Goal: Find specific page/section: Find specific page/section

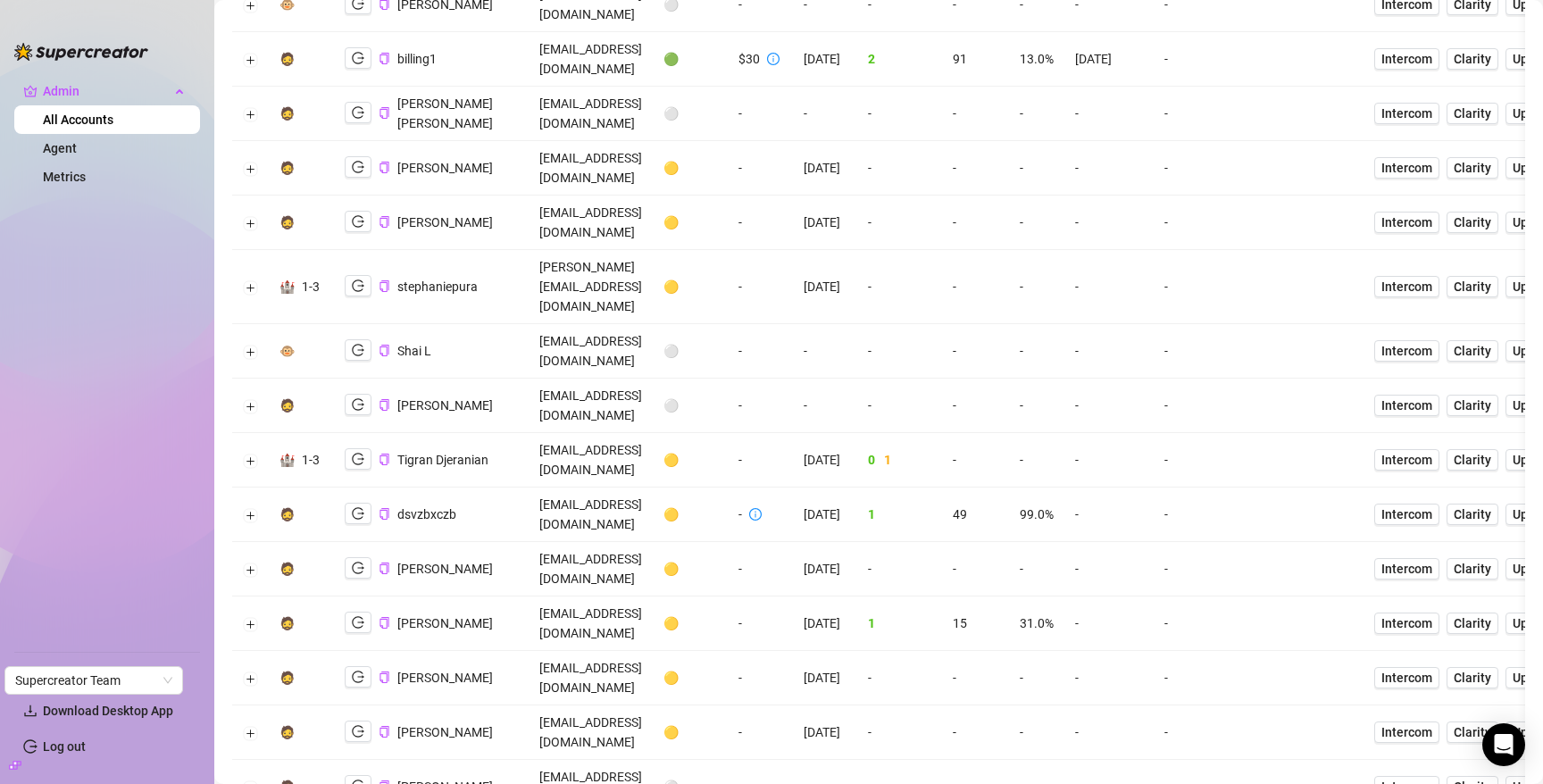
scroll to position [301, 0]
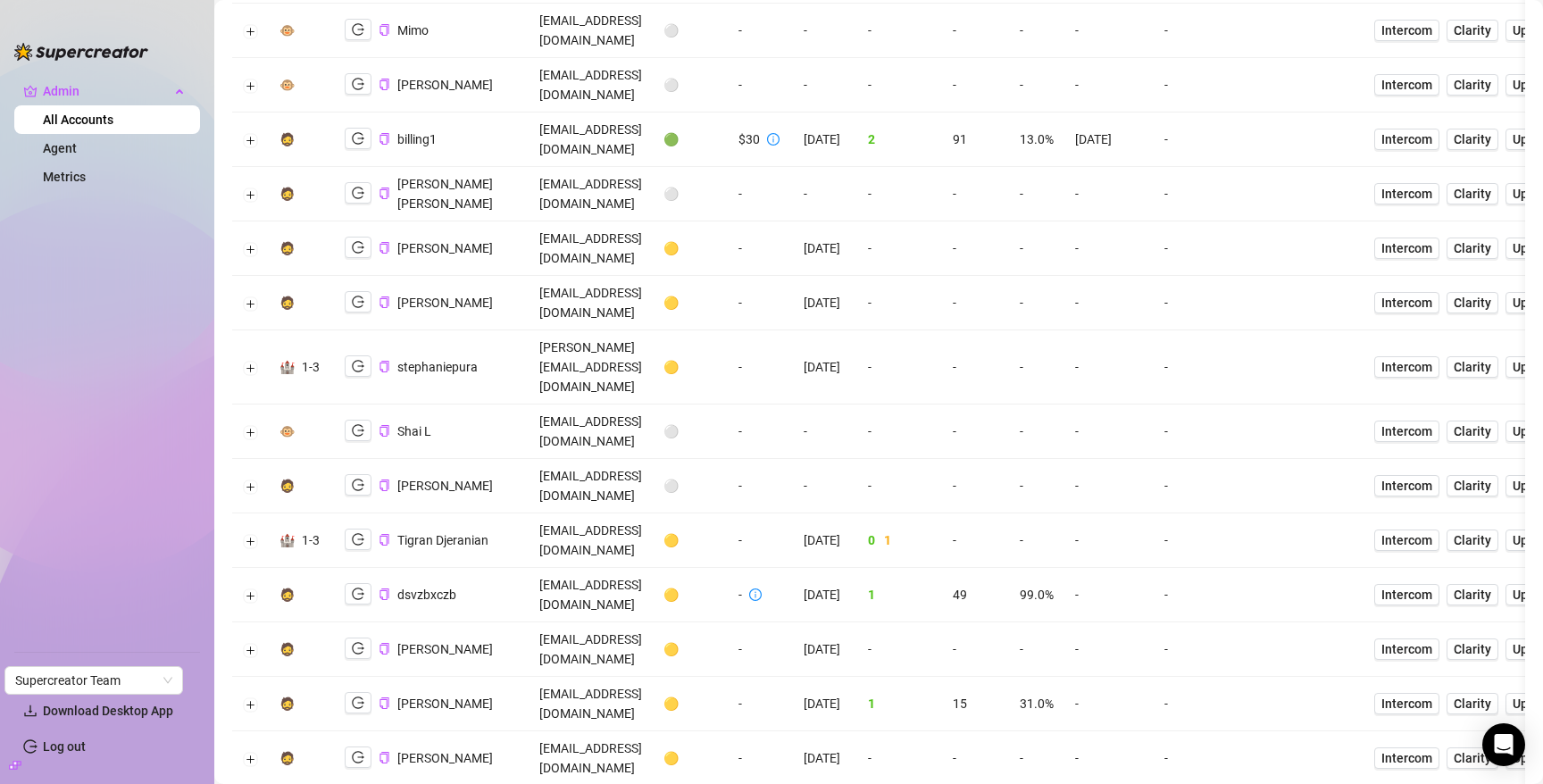
scroll to position [0, 0]
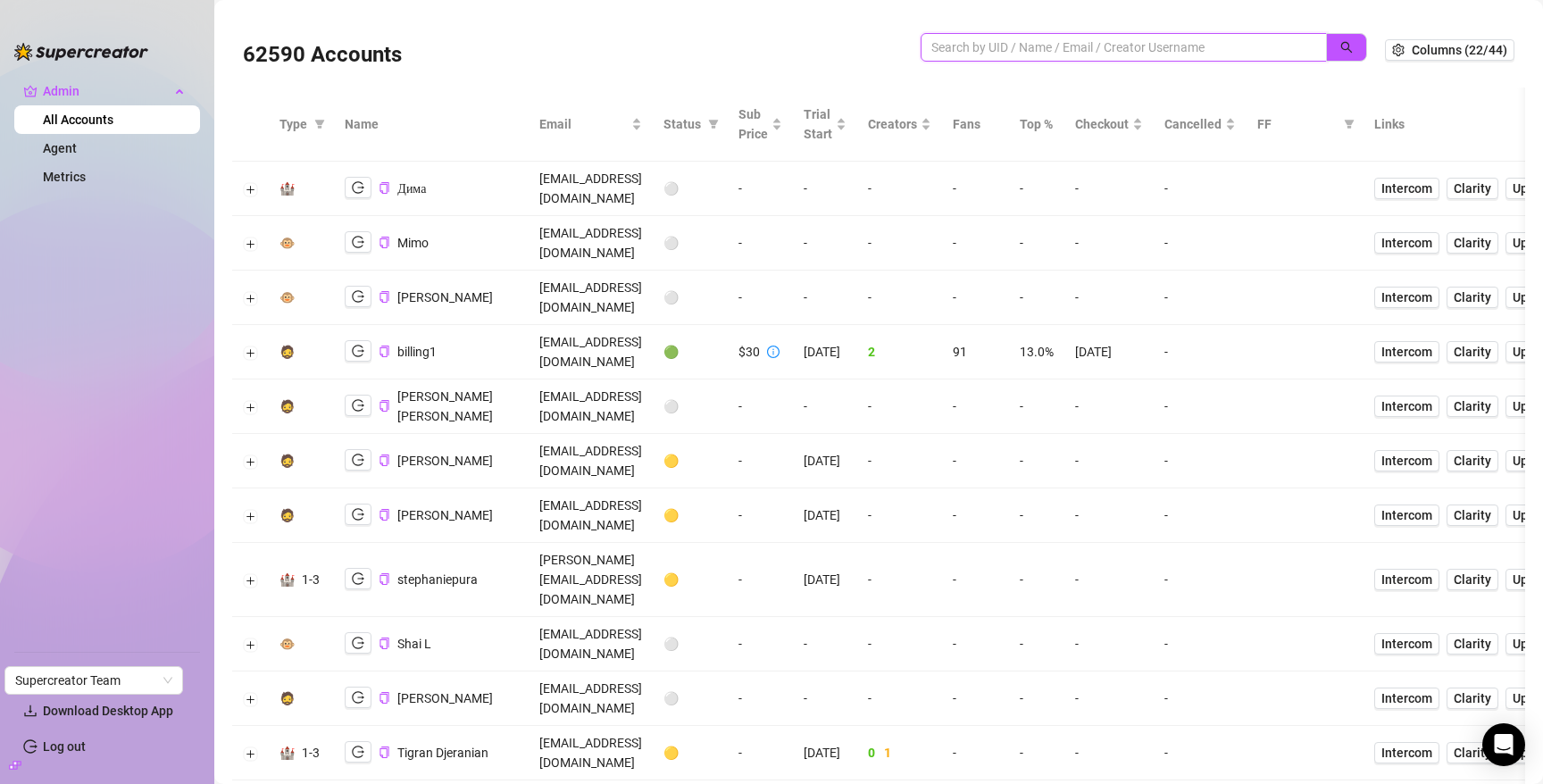
click at [1062, 42] on input "search" at bounding box center [1117, 47] width 371 height 19
click at [255, 637] on button "Expand row" at bounding box center [250, 644] width 14 height 14
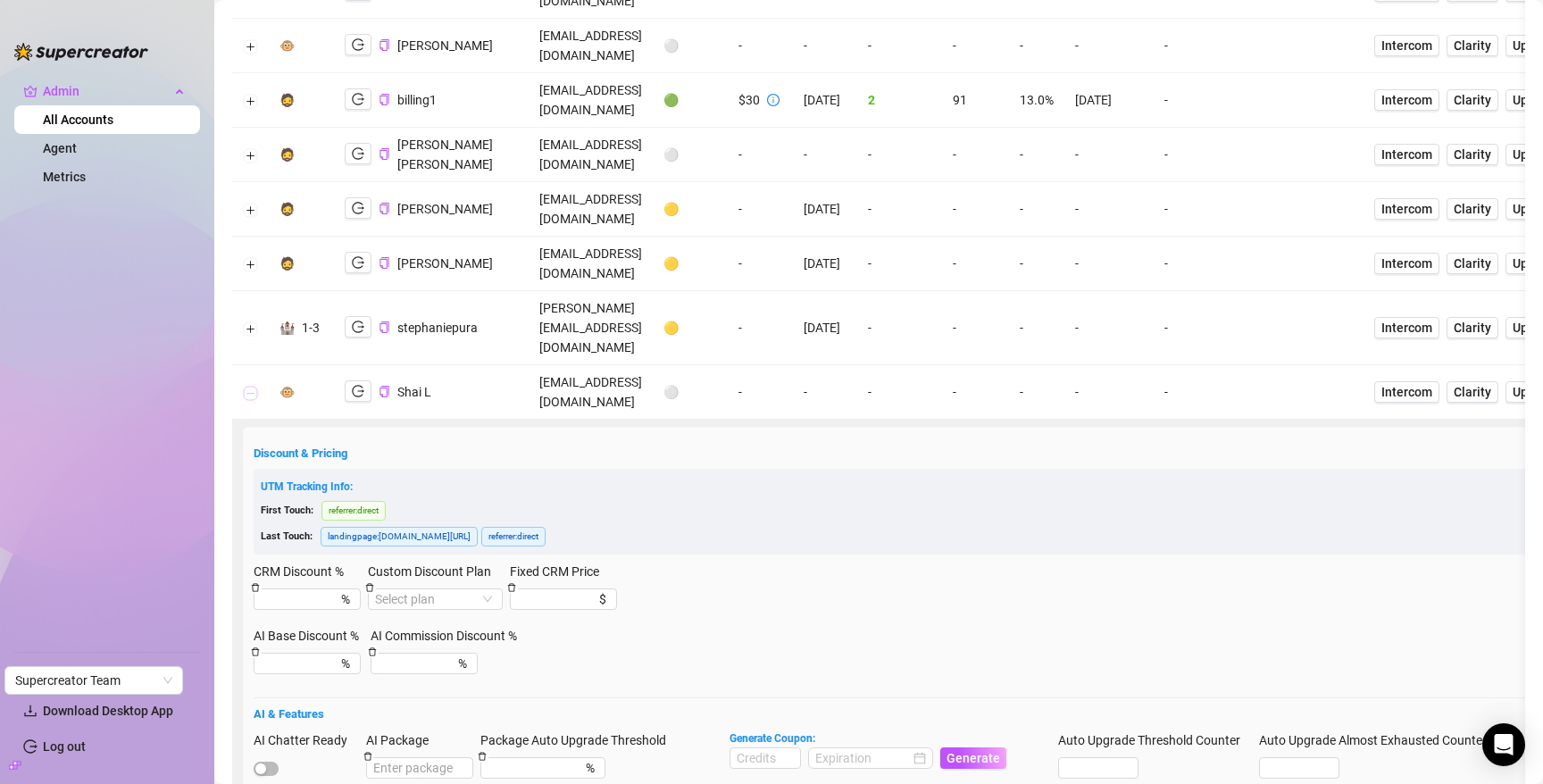
scroll to position [258, 0]
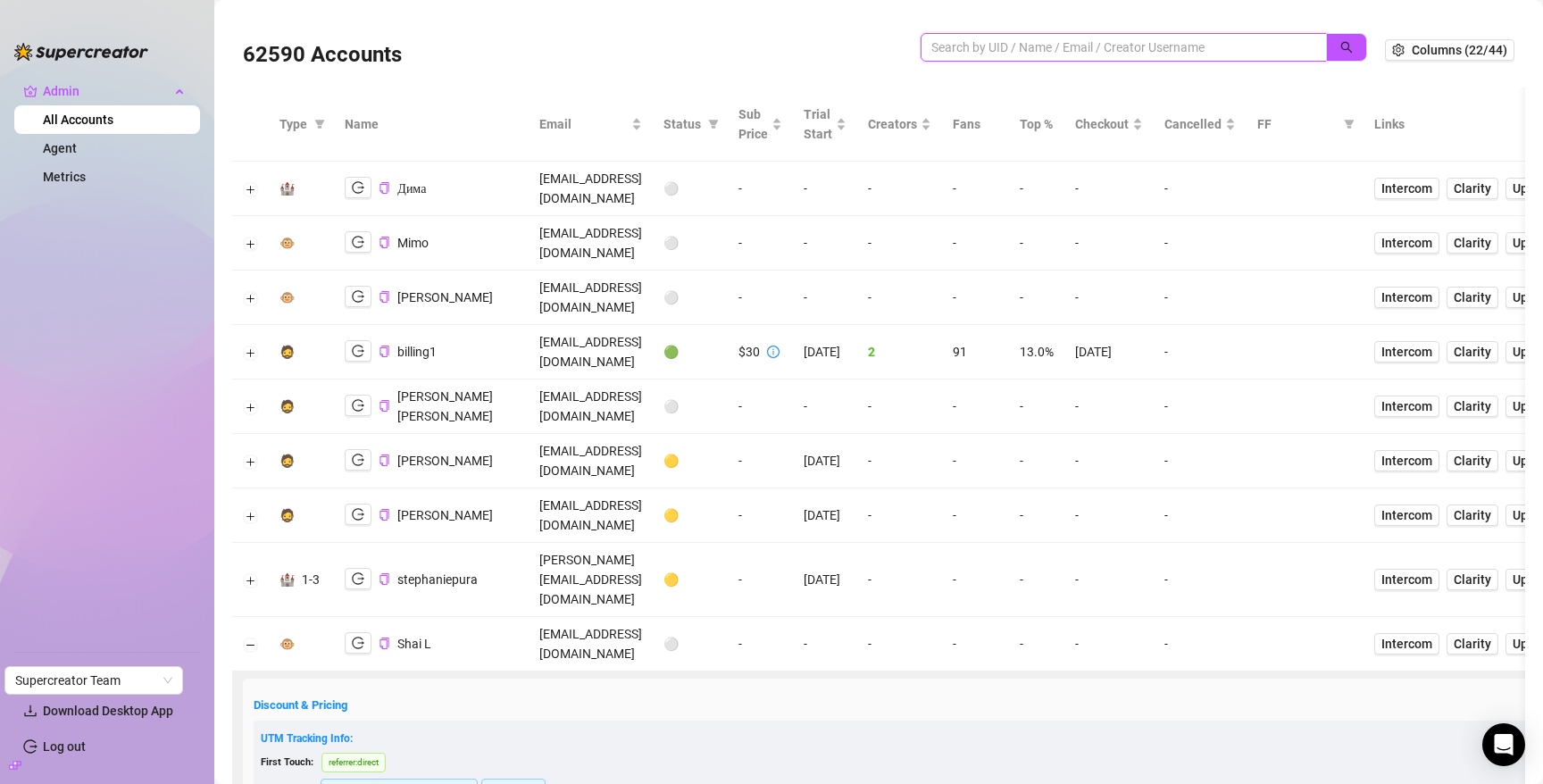
click at [1121, 43] on input "search" at bounding box center [1117, 47] width 371 height 19
paste input "SBlgdg4p48TD7T921C57K6Oo9oA2"
click at [1341, 48] on icon "search" at bounding box center [1347, 47] width 12 height 12
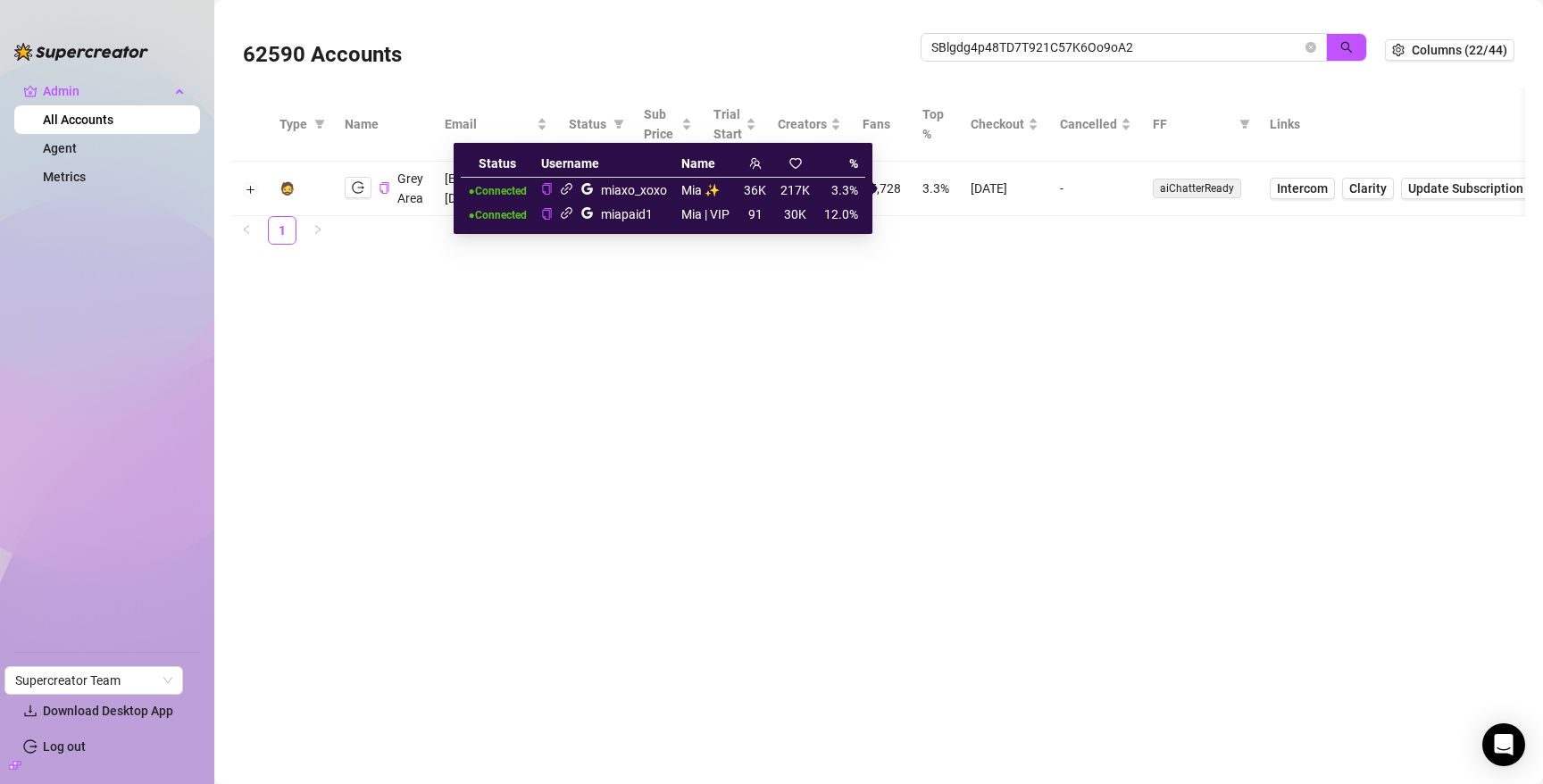
click at [565, 184] on icon "link" at bounding box center [567, 189] width 14 height 14
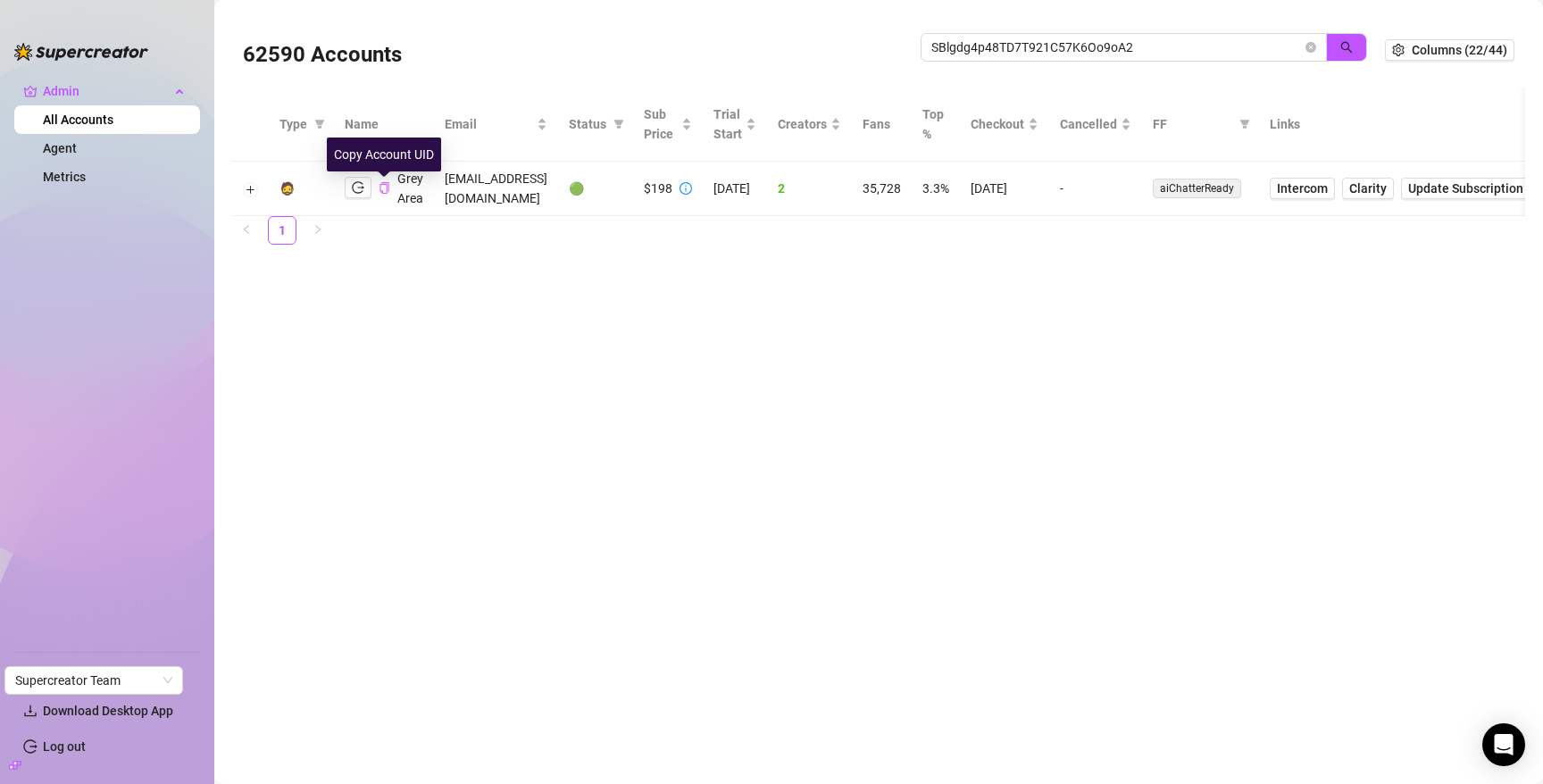
click at [383, 189] on icon "copy" at bounding box center [384, 188] width 12 height 12
click at [1069, 50] on input "SBlgdg4p48TD7T921C57K6Oo9oA2" at bounding box center [1117, 47] width 371 height 19
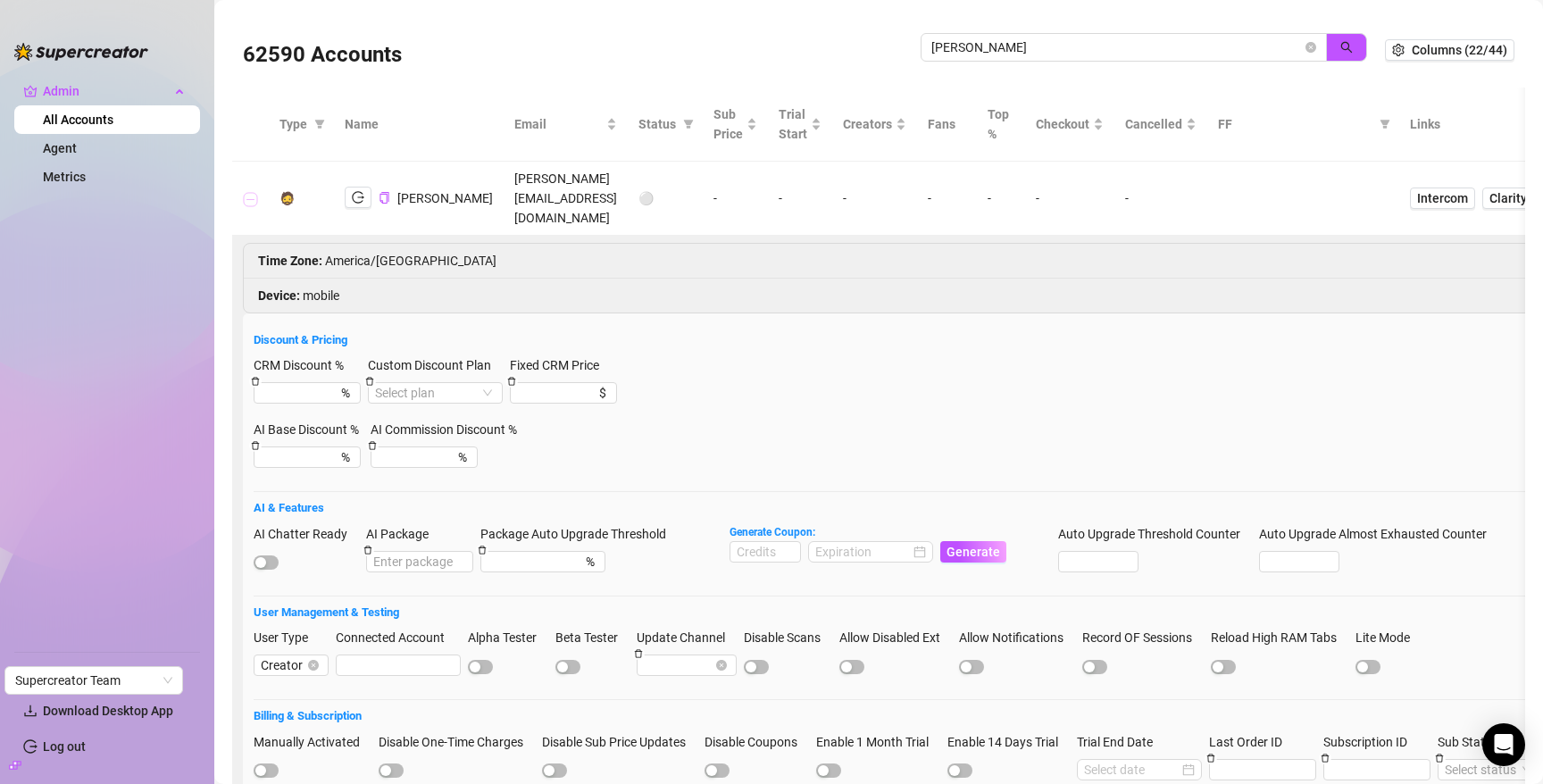
click at [246, 192] on button "Collapse row" at bounding box center [250, 199] width 14 height 14
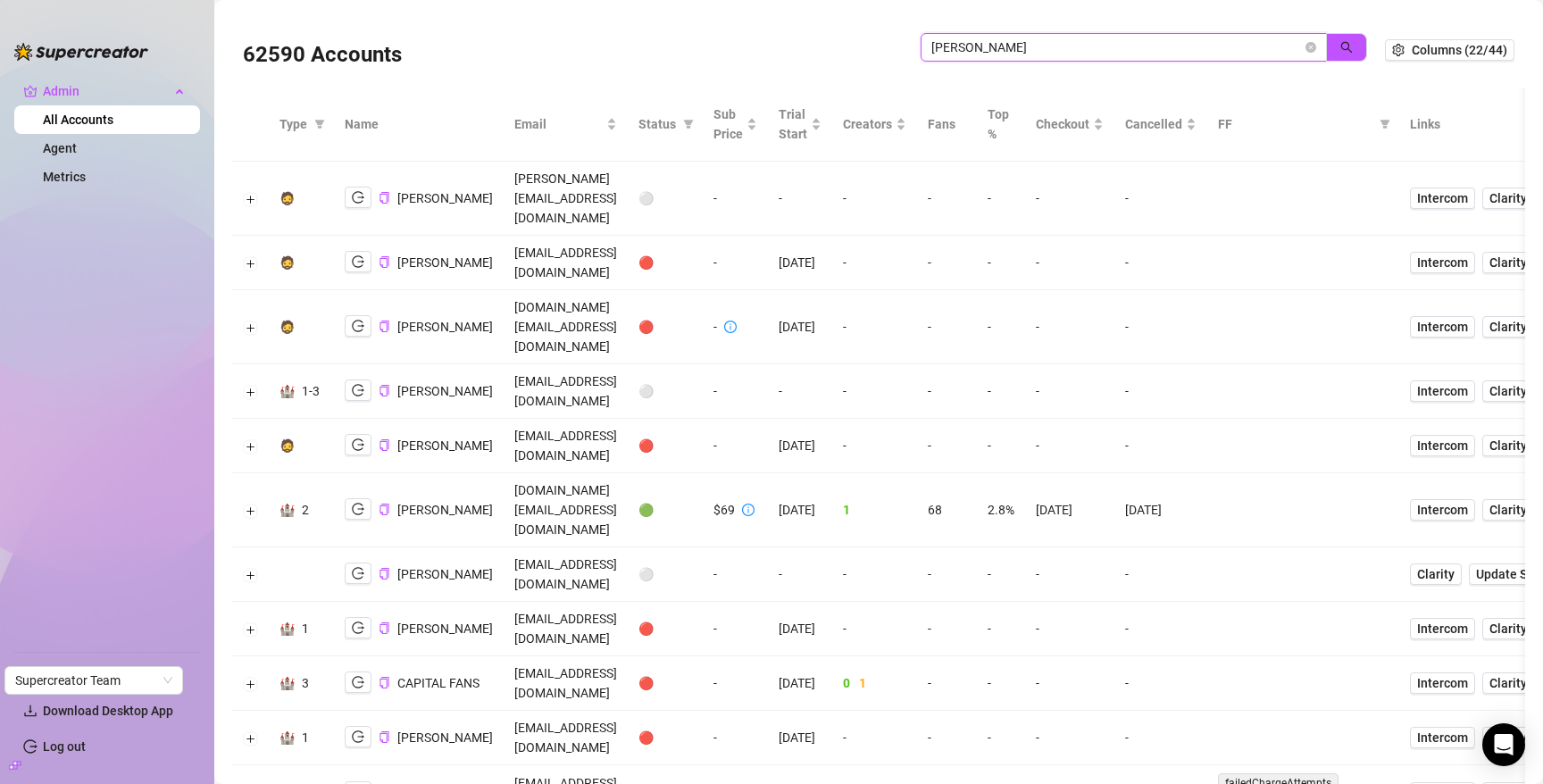
click at [993, 54] on input "david g" at bounding box center [1117, 47] width 371 height 19
click at [1326, 44] on button "button" at bounding box center [1346, 47] width 42 height 29
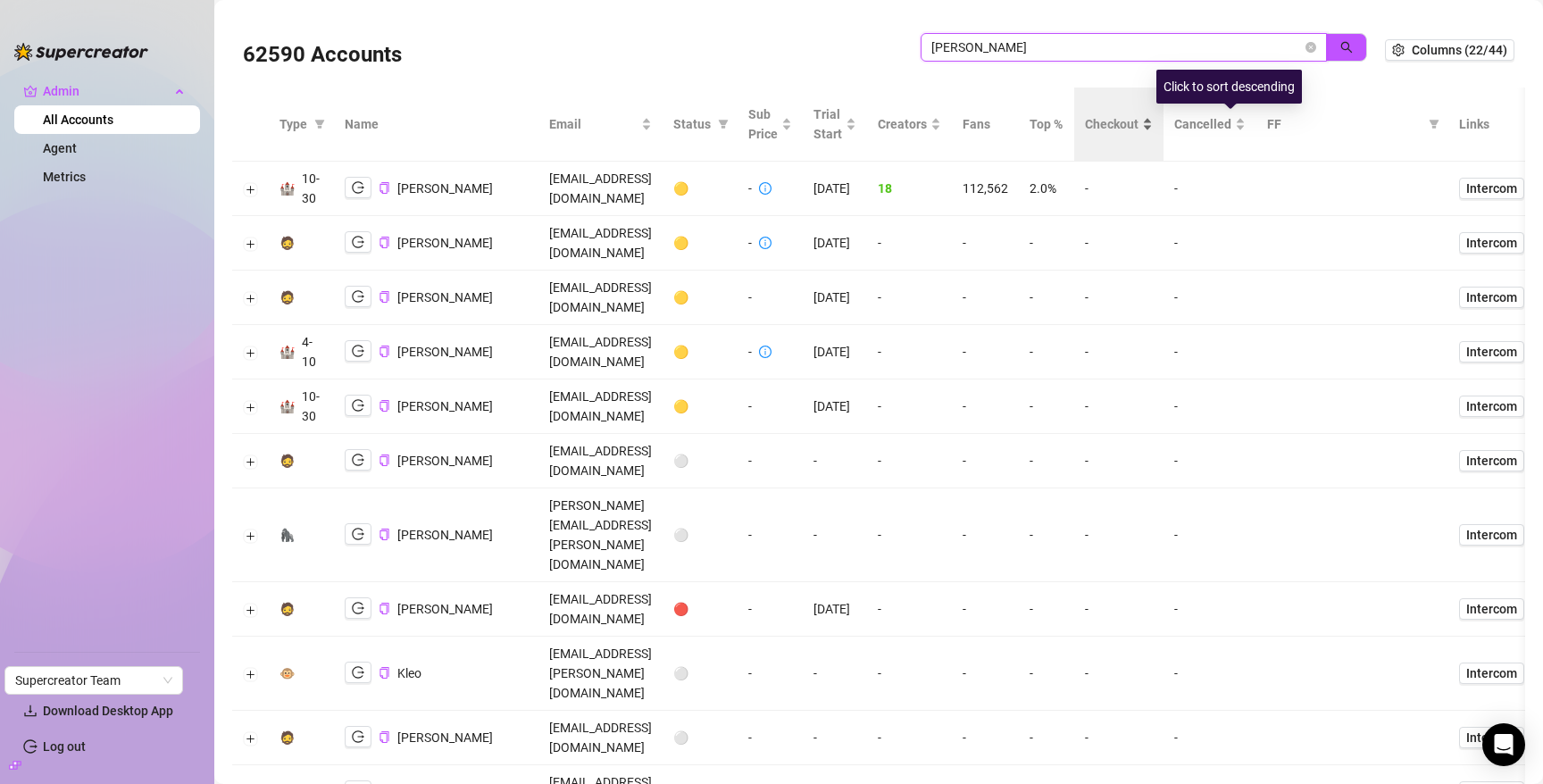
type input "david"
click at [1138, 121] on span "Checkout" at bounding box center [1111, 124] width 53 height 19
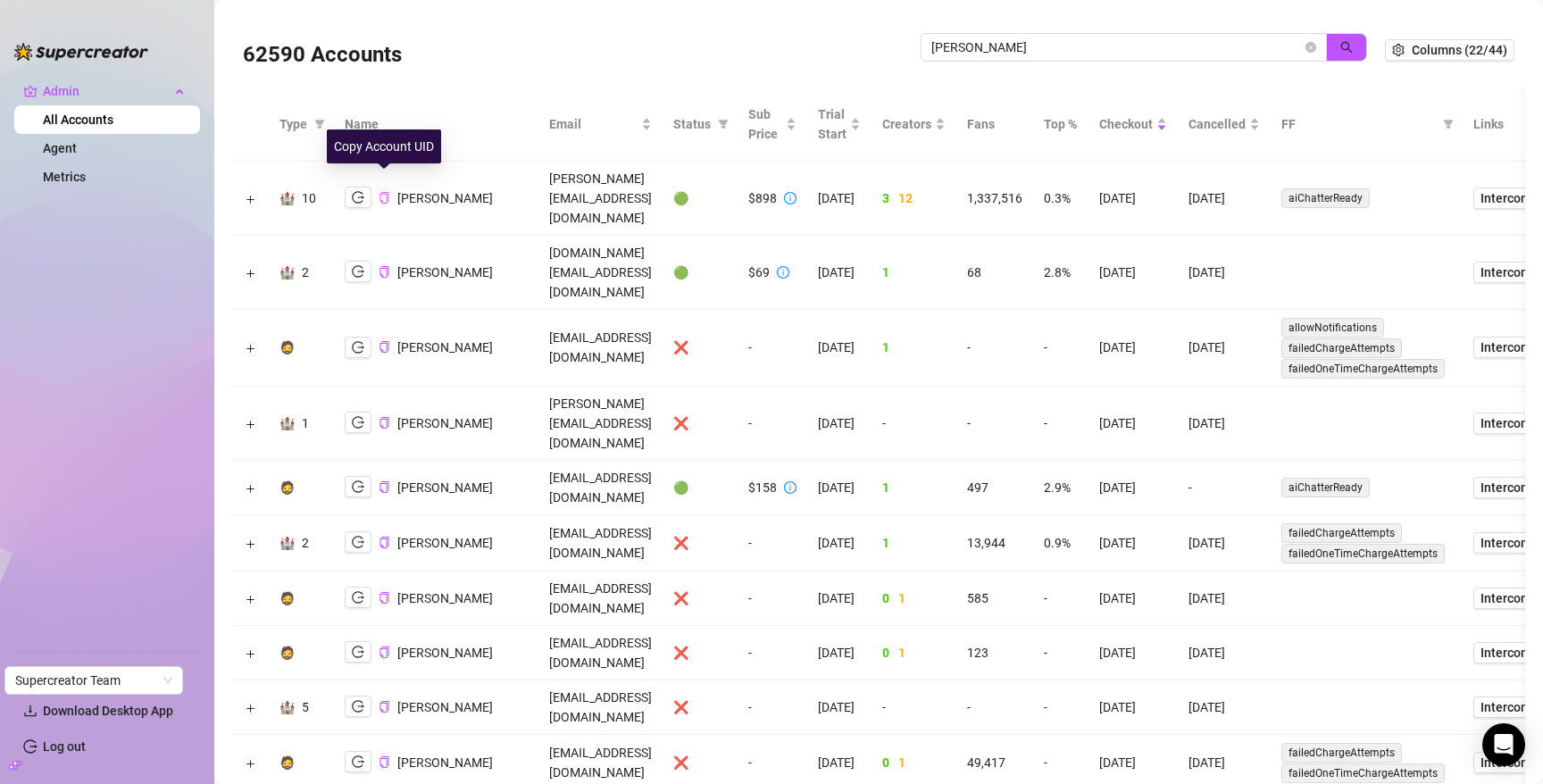
click at [384, 192] on icon "copy" at bounding box center [384, 198] width 12 height 12
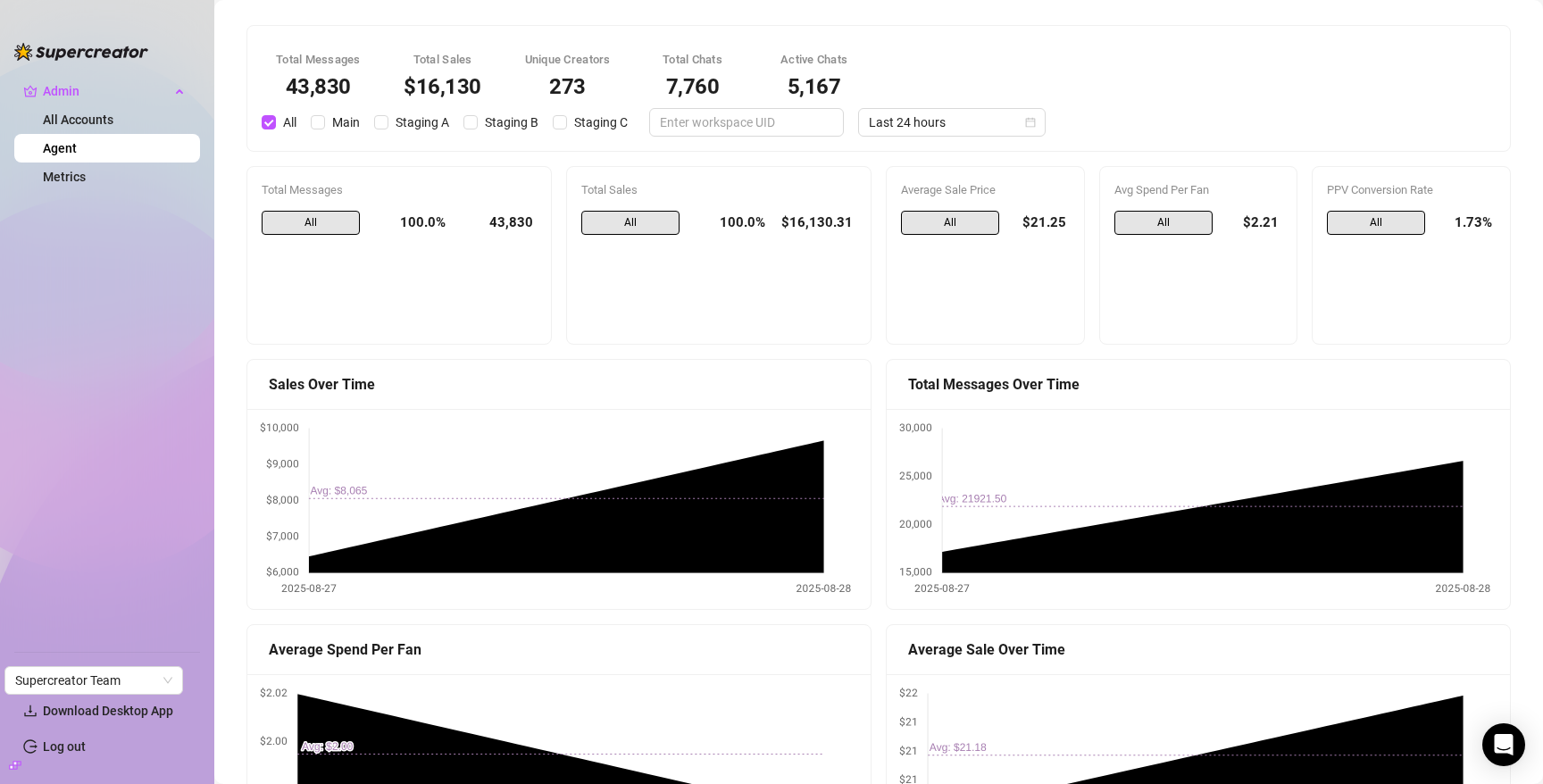
scroll to position [4, 0]
